Goal: Task Accomplishment & Management: Manage account settings

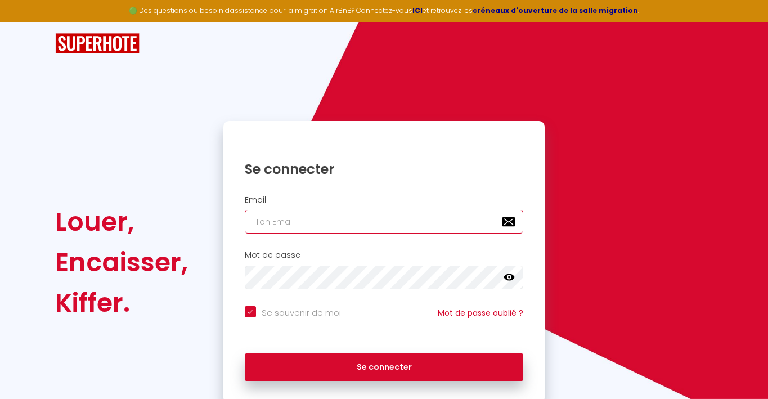
type input "j"
checkbox input "true"
type input "jc"
checkbox input "true"
type input "jcp"
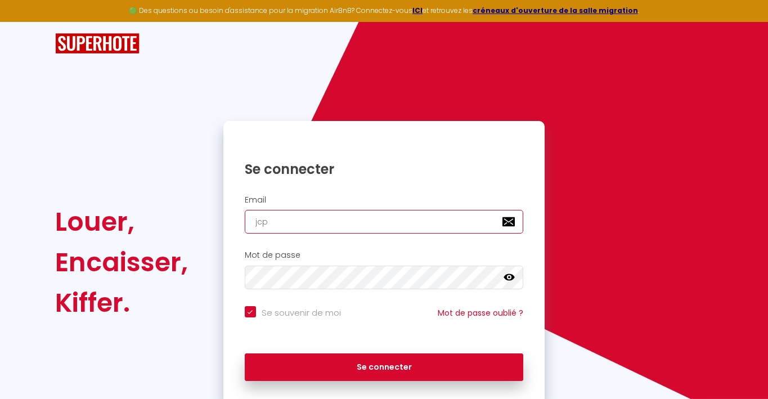
checkbox input "true"
type input "jcpr"
checkbox input "true"
type input "jcpra"
checkbox input "true"
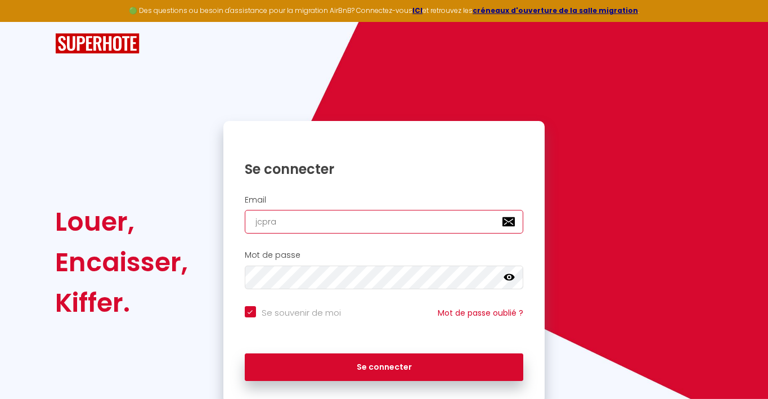
type input "jcprat"
checkbox input "true"
type input "jcprat2"
checkbox input "true"
type input "jcprat27"
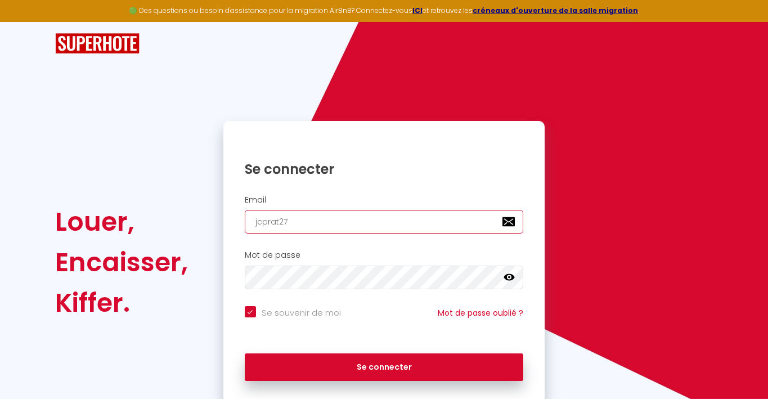
checkbox input "true"
type input "jcprat270"
checkbox input "true"
type input "jcprat2702"
checkbox input "true"
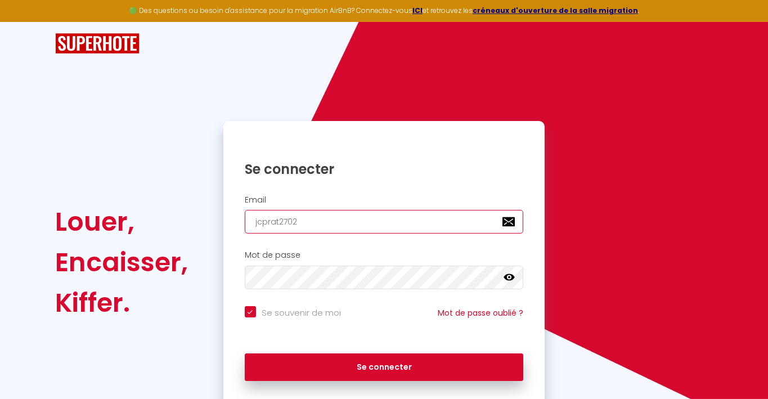
type input "jcprat2702@"
checkbox input "true"
type input "jcprat2702@g"
checkbox input "true"
type input "jcprat2702@gm"
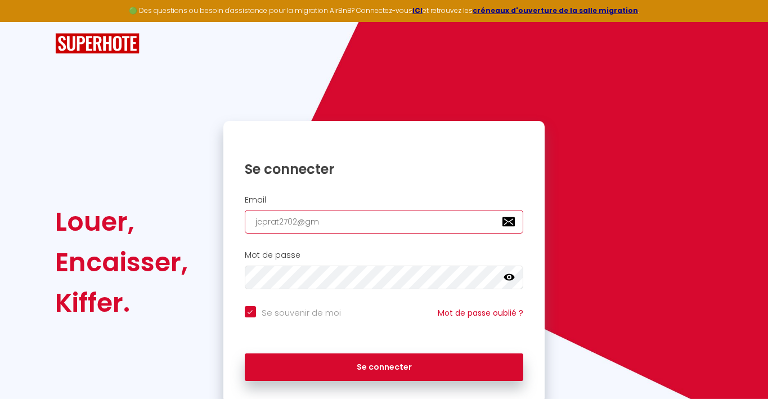
checkbox input "true"
type input "jcprat2702@gma"
checkbox input "true"
type input "jcprat2702@gmai"
checkbox input "true"
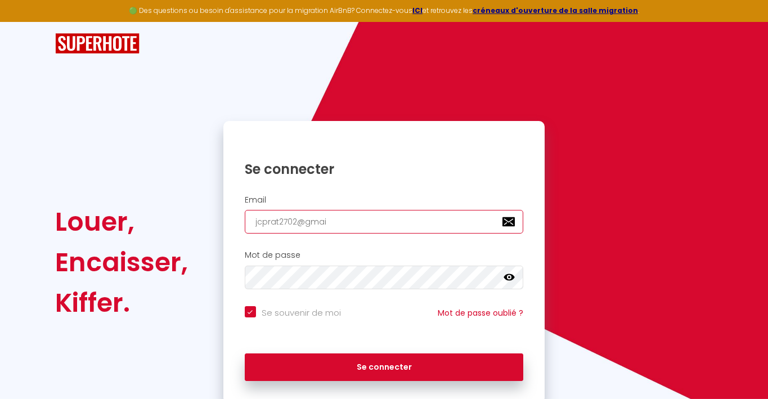
type input "[EMAIL_ADDRESS]"
checkbox input "true"
type input "[EMAIL_ADDRESS]."
checkbox input "true"
type input "jcprat2702@gmail.c"
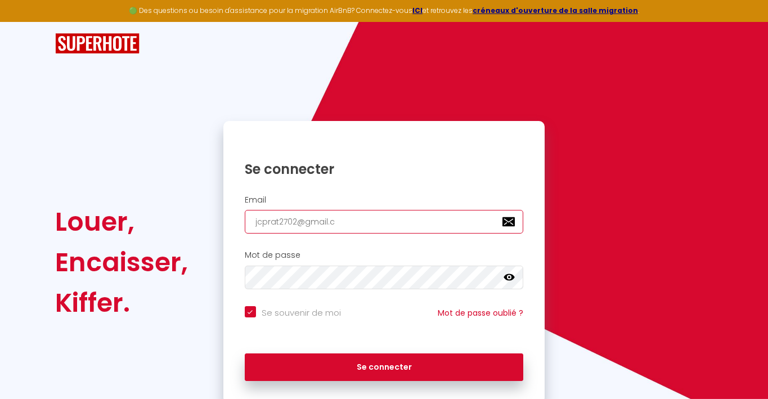
checkbox input "true"
type input "[EMAIL_ADDRESS][DOMAIN_NAME]"
checkbox input "true"
type input "[EMAIL_ADDRESS][DOMAIN_NAME]"
checkbox input "true"
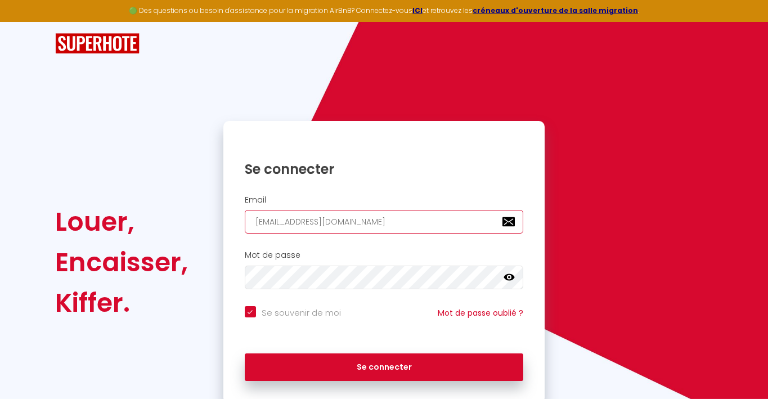
type input "[EMAIL_ADDRESS][DOMAIN_NAME]"
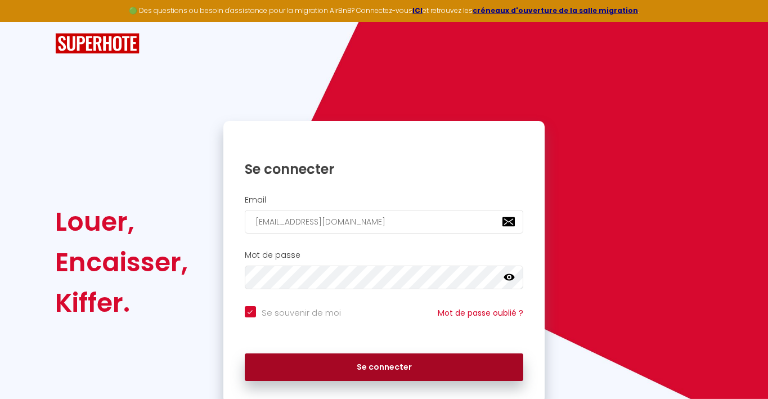
click at [326, 366] on button "Se connecter" at bounding box center [384, 367] width 279 height 28
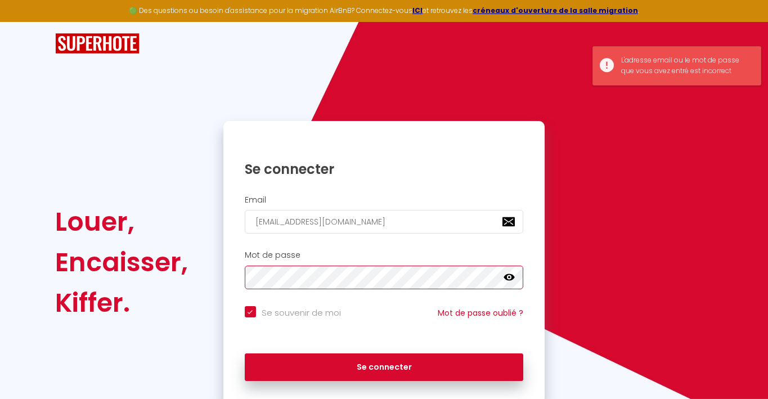
click at [232, 274] on div "Mot de passe false" at bounding box center [384, 269] width 307 height 39
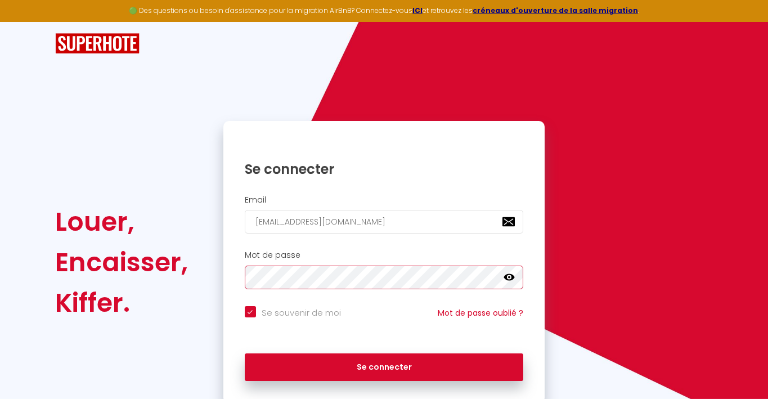
click at [384, 365] on button "Se connecter" at bounding box center [384, 367] width 279 height 28
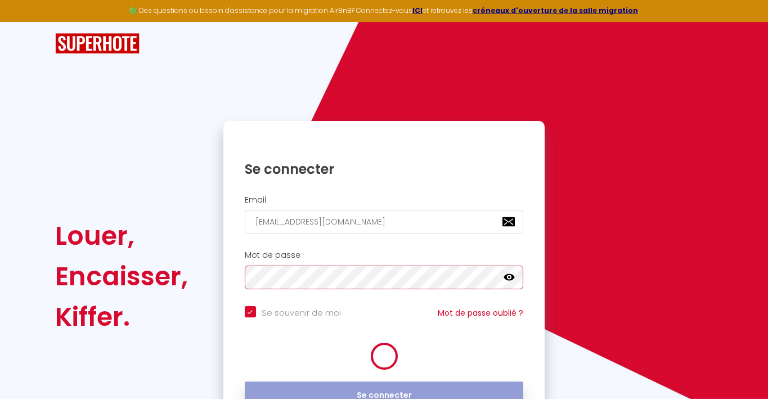
checkbox input "true"
